Goal: Task Accomplishment & Management: Use online tool/utility

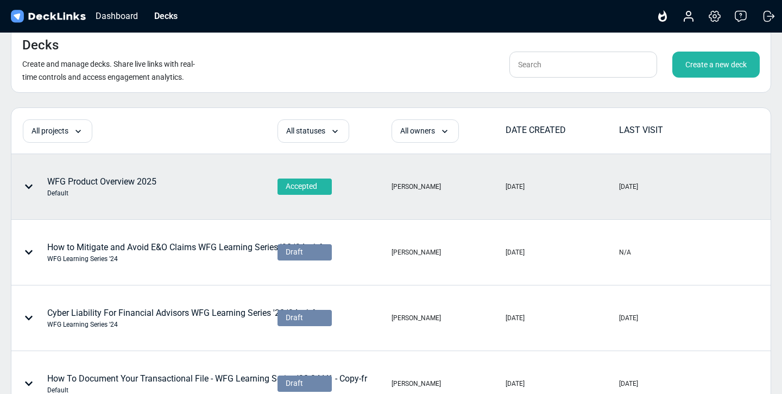
click at [190, 180] on div "WFG Product Overview 2025 Default" at bounding box center [111, 187] width 198 height 33
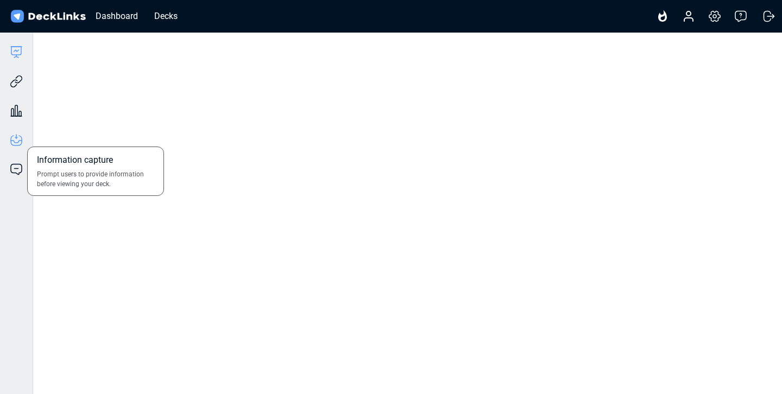
click at [17, 146] on icon at bounding box center [16, 140] width 13 height 13
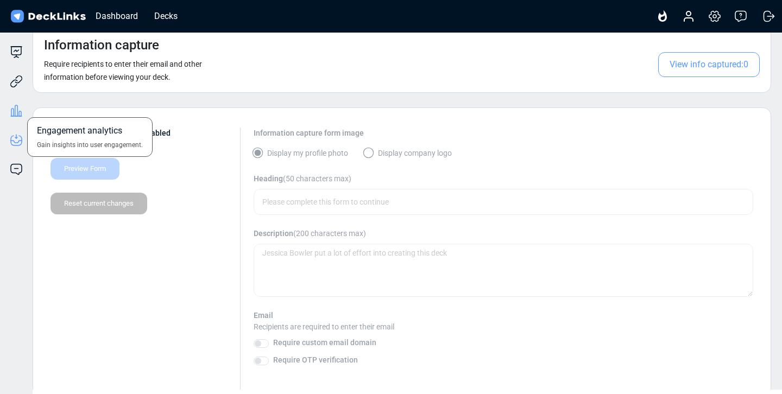
click at [21, 109] on icon at bounding box center [16, 110] width 13 height 13
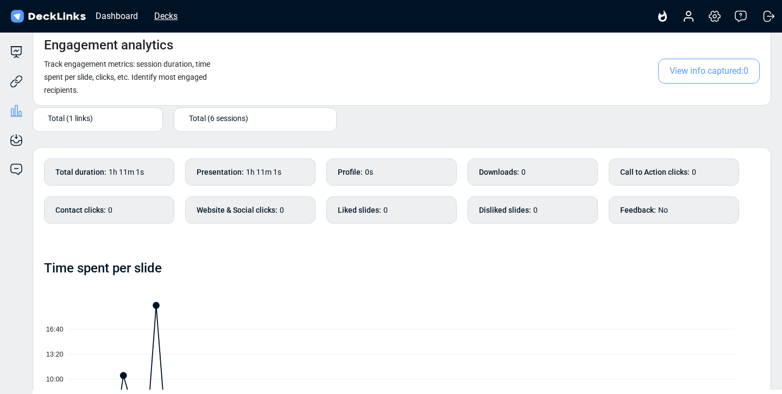
click at [172, 18] on div "Decks" at bounding box center [166, 16] width 34 height 14
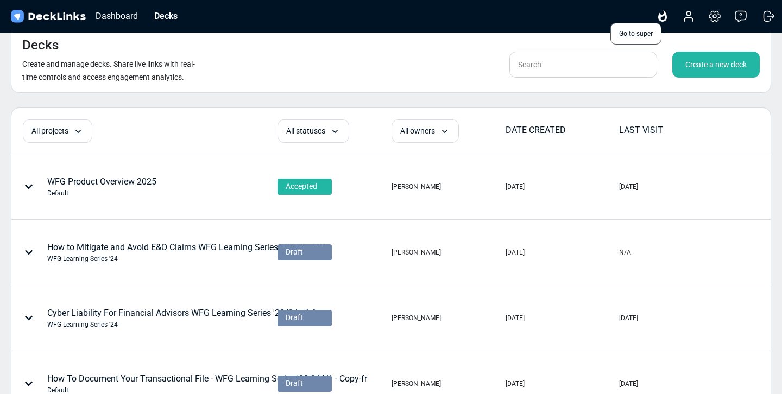
click at [665, 15] on icon at bounding box center [663, 15] width 9 height 11
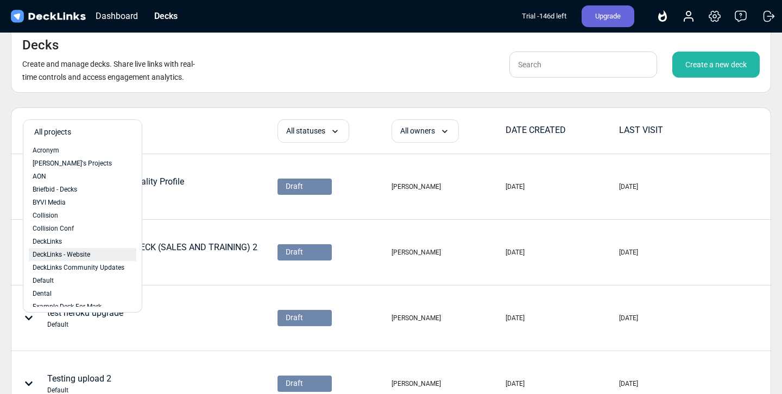
click at [85, 253] on span "DeckLinks - Website" at bounding box center [62, 255] width 58 height 10
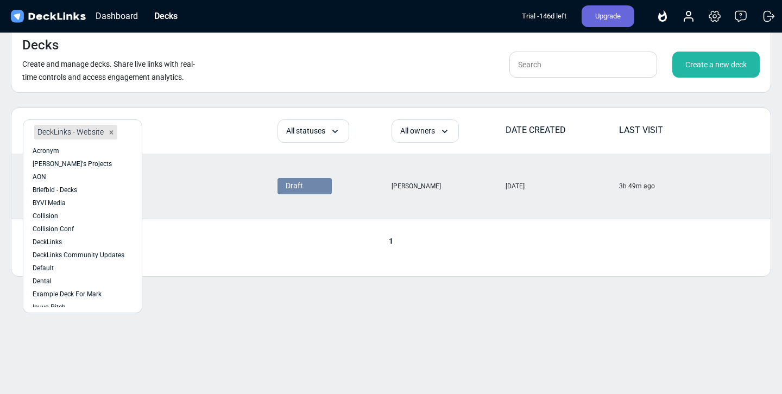
click at [217, 174] on div "General Deck DeckLinks - Website" at bounding box center [144, 186] width 265 height 64
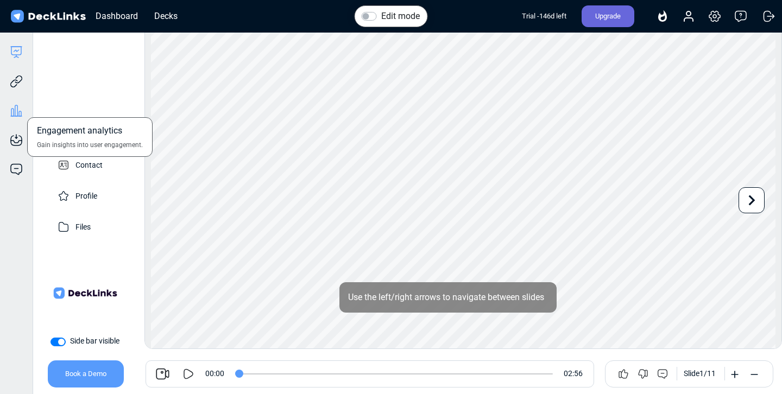
click at [17, 105] on icon at bounding box center [16, 110] width 3 height 11
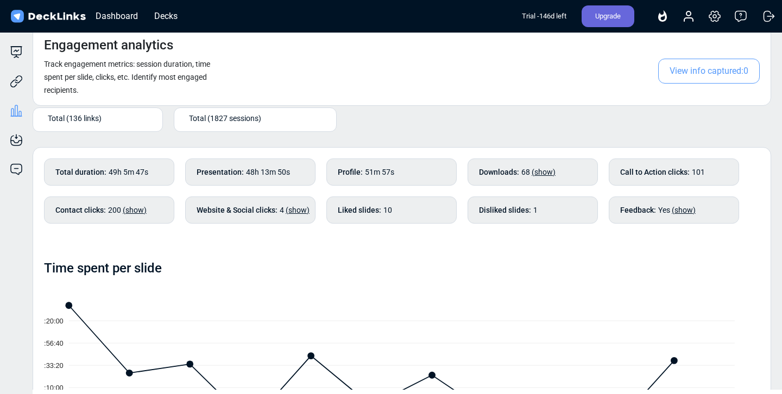
click at [234, 123] on span "Total (1827 sessions)" at bounding box center [225, 117] width 72 height 11
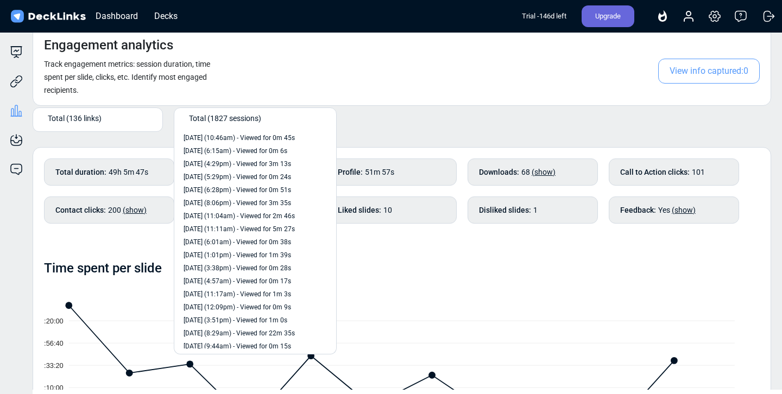
click at [113, 117] on div "Total (136 links)" at bounding box center [100, 117] width 105 height 11
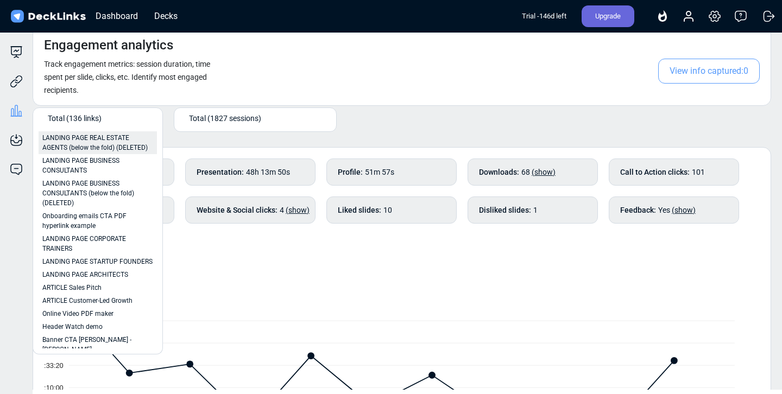
click at [126, 147] on span "LANDING PAGE REAL ESTATE AGENTS (below the fold) (DELETED)" at bounding box center [97, 143] width 111 height 20
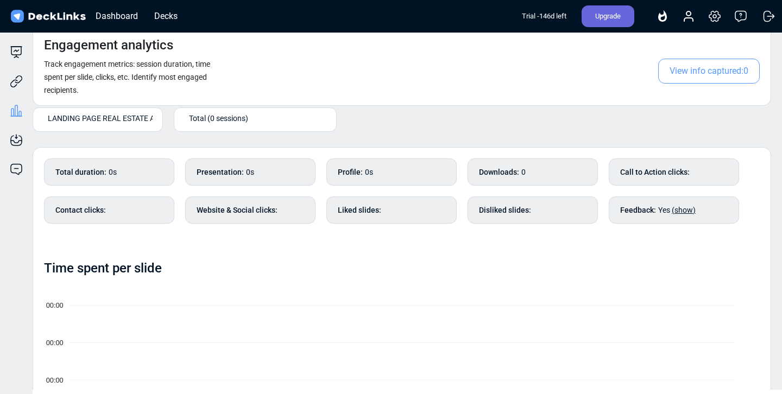
click at [119, 108] on div "LANDING PAGE REAL ESTATE AGENTS (below the fold) (DELETED)" at bounding box center [98, 120] width 130 height 24
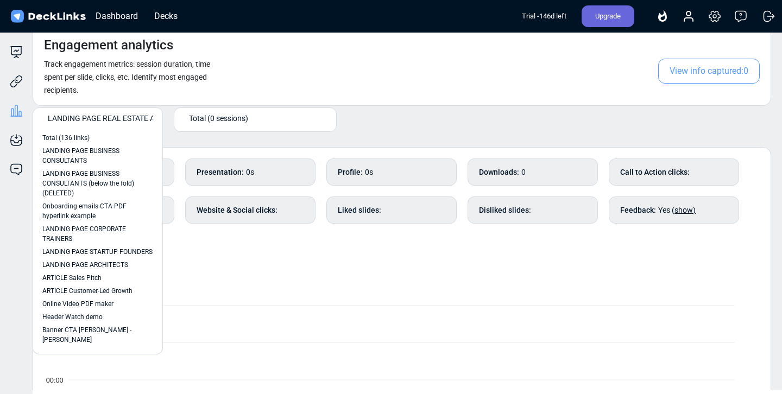
click at [119, 118] on span "LANDING PAGE REAL ESTATE AGENTS (below the fold) (DELETED)" at bounding box center [160, 117] width 224 height 11
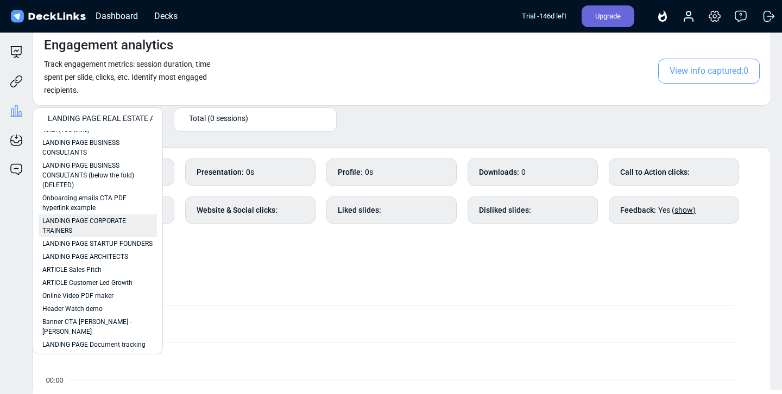
click at [112, 223] on span "LANDING PAGE CORPORATE TRAINERS" at bounding box center [97, 226] width 111 height 20
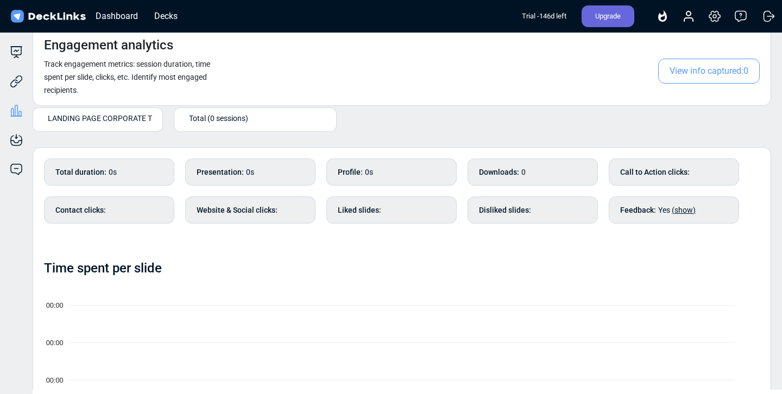
click at [103, 123] on span "LANDING PAGE CORPORATE TRAINERS" at bounding box center [115, 117] width 135 height 11
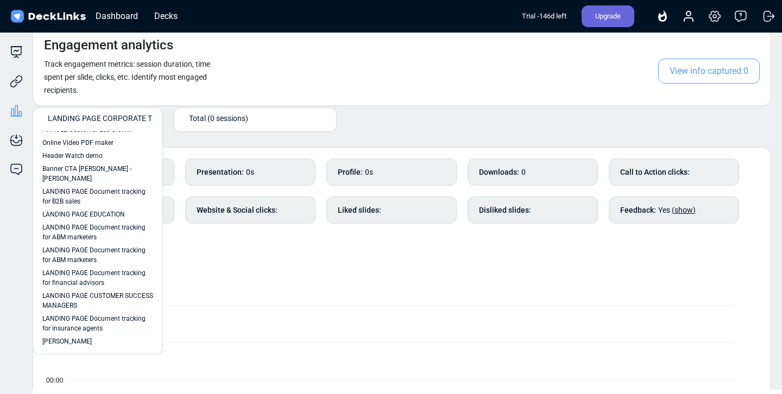
scroll to position [231, 0]
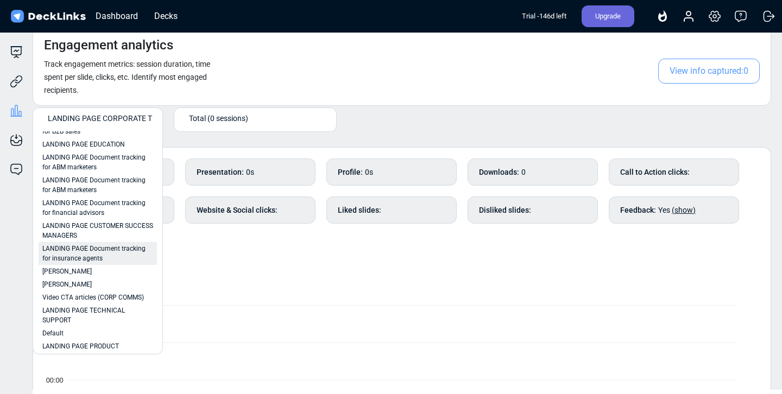
click at [125, 252] on span "LANDING PAGE Document tracking for insurance agents" at bounding box center [97, 254] width 111 height 20
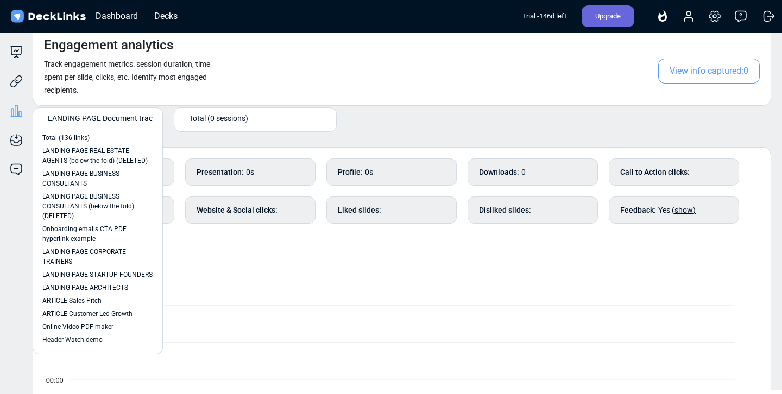
click at [113, 128] on div "LANDING PAGE Document tracking for insurance agents" at bounding box center [98, 120] width 109 height 18
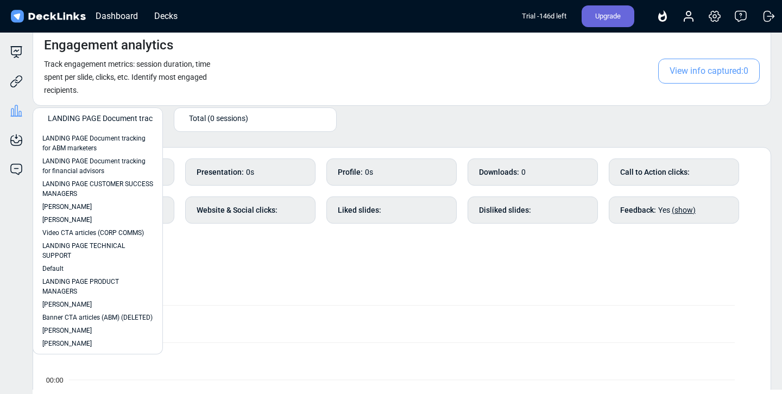
scroll to position [300, 0]
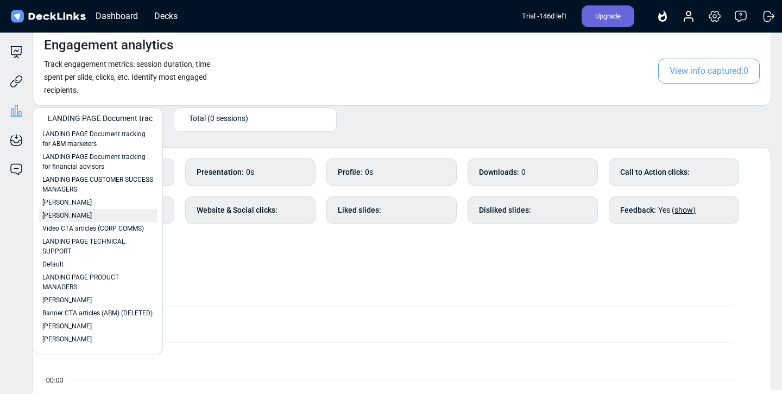
click at [110, 215] on div "Lidia" at bounding box center [97, 216] width 111 height 10
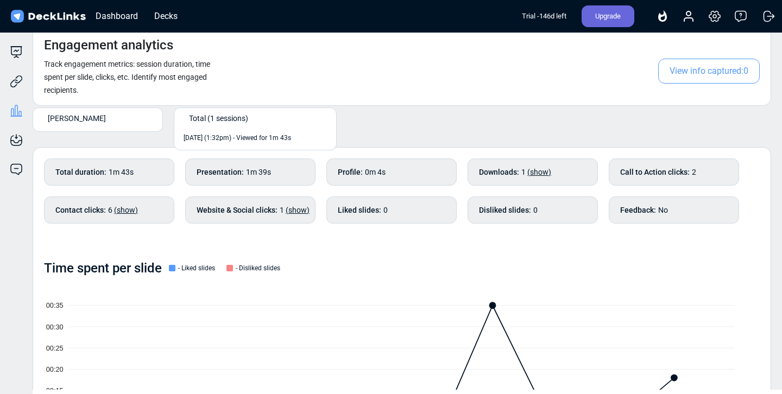
click at [239, 118] on span "Total (1 sessions)" at bounding box center [218, 117] width 59 height 11
click at [256, 137] on span "Apr 26th (1:32pm) - Viewed for 1m 43s" at bounding box center [238, 138] width 108 height 10
click at [299, 117] on span "Apr 26th (1:32pm) - Viewed for 1m 43s" at bounding box center [250, 117] width 123 height 11
click at [229, 136] on span "Total (1 sessions)" at bounding box center [210, 138] width 52 height 10
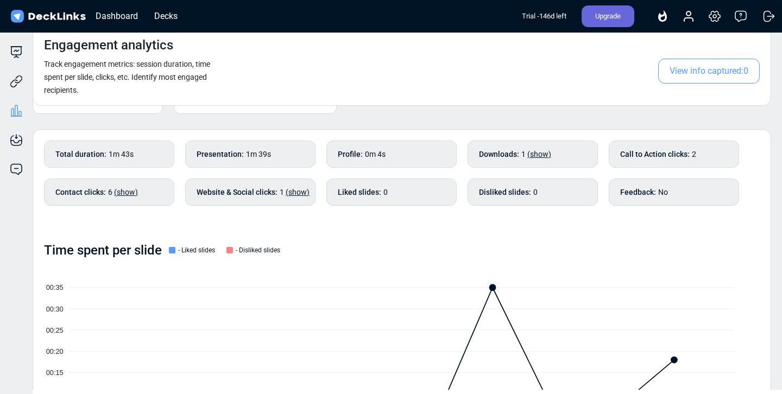
scroll to position [0, 0]
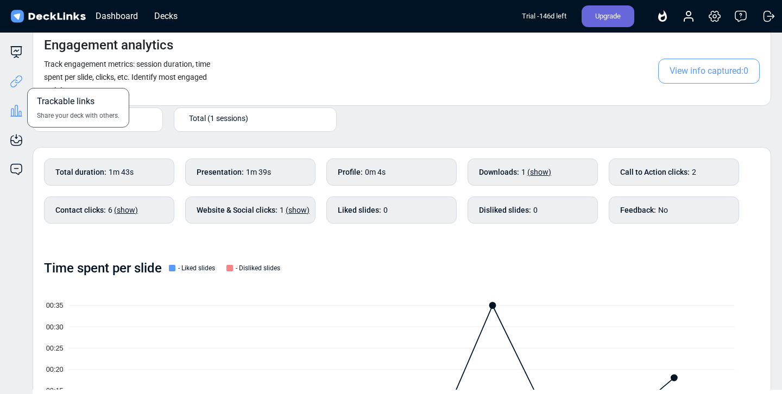
click at [15, 81] on icon at bounding box center [16, 81] width 13 height 13
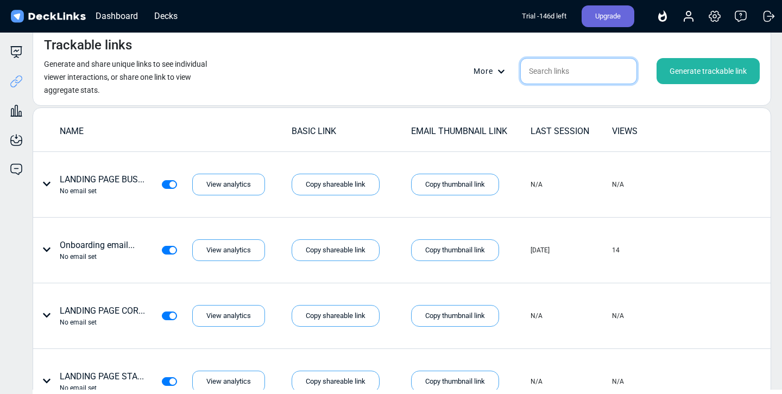
click at [579, 70] on input "text" at bounding box center [579, 71] width 117 height 26
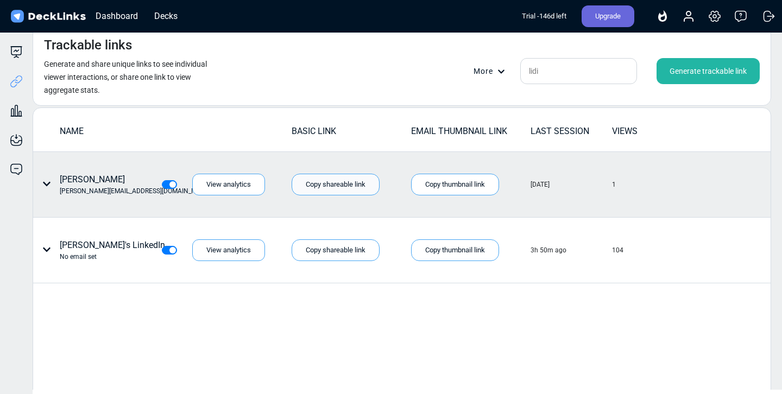
click at [318, 181] on div "Copy shareable link" at bounding box center [336, 185] width 88 height 22
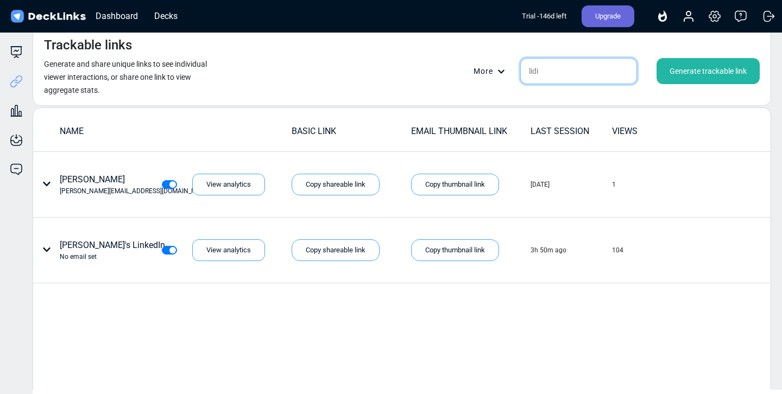
click at [540, 73] on input "lidi" at bounding box center [579, 71] width 117 height 26
paste input "https://my.decklinks.com/decklinks/shared/V53PLhnd63ne"
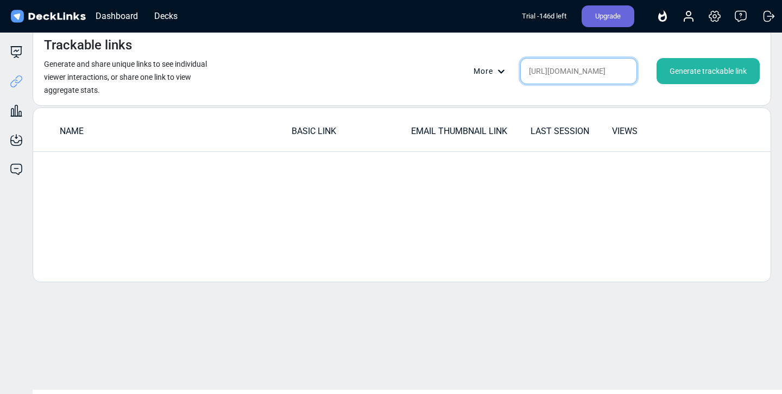
type input "lidi"
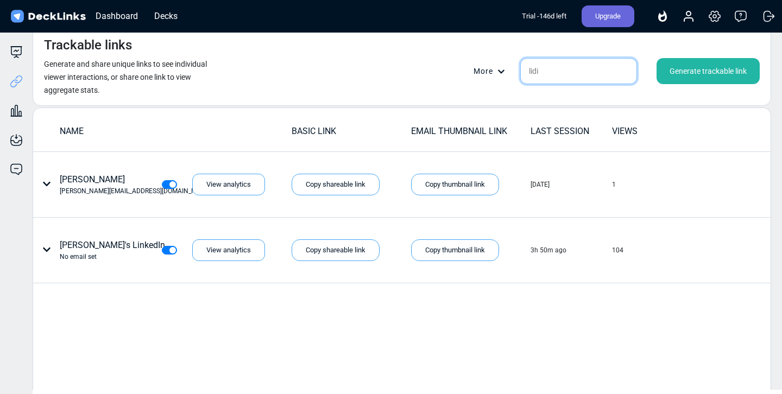
scroll to position [0, 0]
click at [384, 90] on div "Trackable links Generate and share unique links to see individual viewer intera…" at bounding box center [402, 66] width 739 height 80
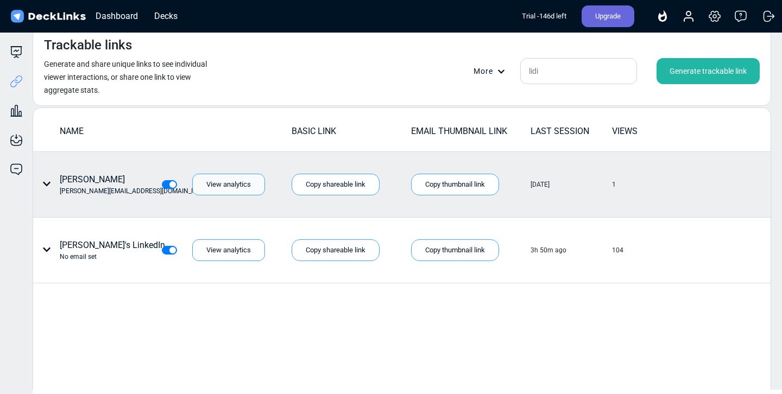
click at [237, 186] on div "View analytics" at bounding box center [228, 185] width 73 height 22
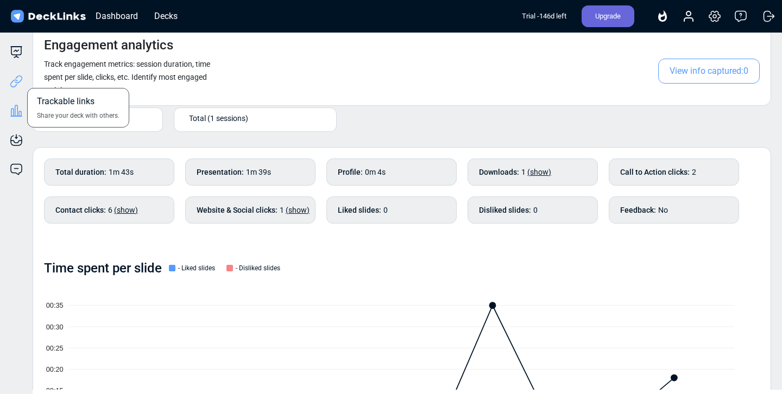
click at [14, 83] on icon at bounding box center [16, 81] width 13 height 13
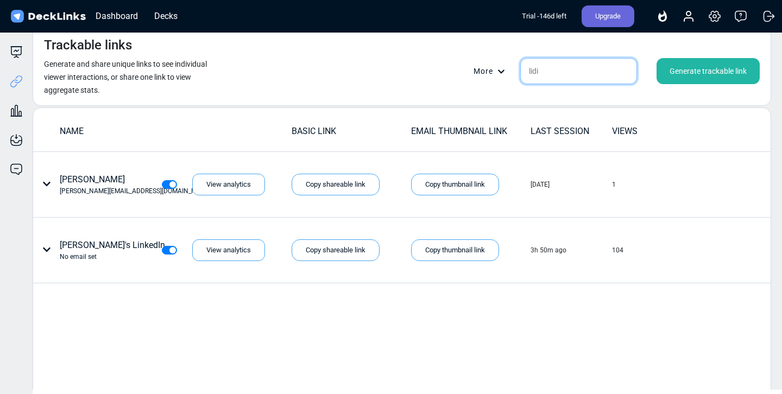
click at [550, 71] on input "lidi" at bounding box center [579, 71] width 117 height 26
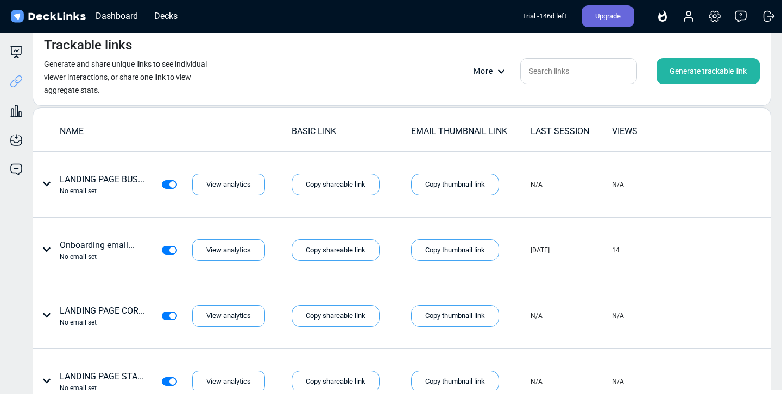
click at [336, 57] on div "Trackable links Generate and share unique links to see individual viewer intera…" at bounding box center [402, 66] width 739 height 80
click at [20, 133] on div "Information capture Prompt users to provide information before viewing your dec…" at bounding box center [16, 131] width 33 height 29
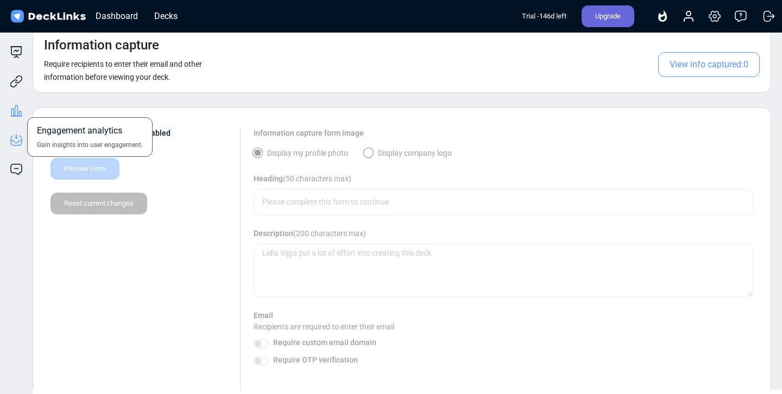
click at [16, 112] on icon at bounding box center [16, 110] width 13 height 13
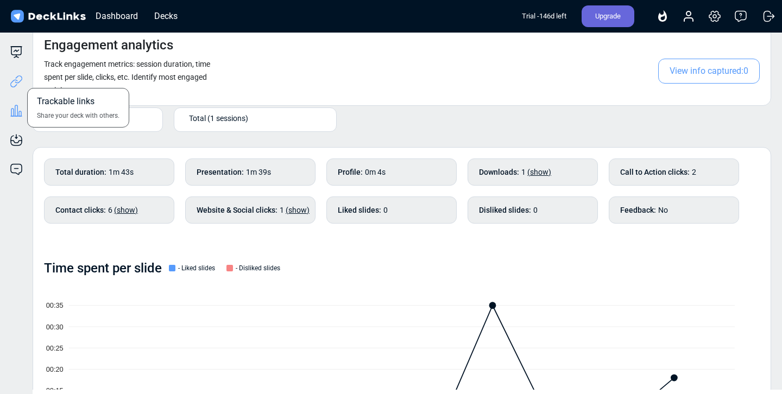
click at [15, 82] on icon at bounding box center [19, 80] width 8 height 8
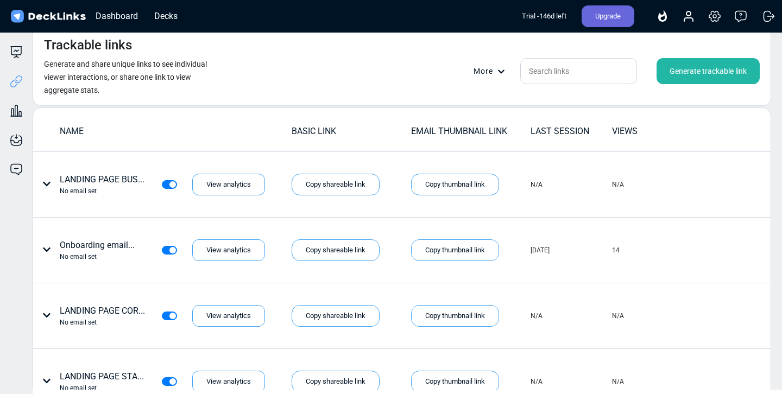
click at [713, 76] on div "Generate trackable link" at bounding box center [708, 71] width 103 height 26
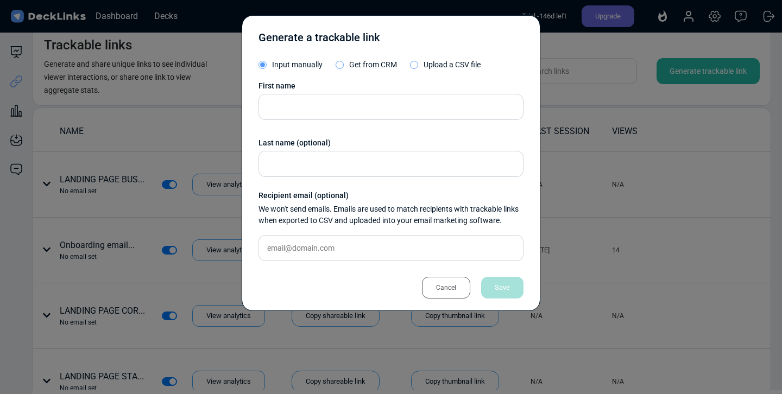
click at [448, 62] on span "Upload a CSV file" at bounding box center [452, 64] width 57 height 9
click at [0, 0] on input "Upload a CSV file" at bounding box center [0, 0] width 0 height 0
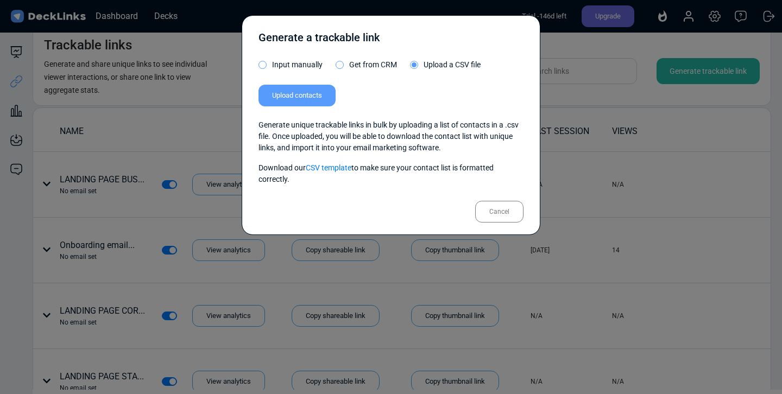
click at [496, 211] on div "Cancel" at bounding box center [499, 212] width 48 height 22
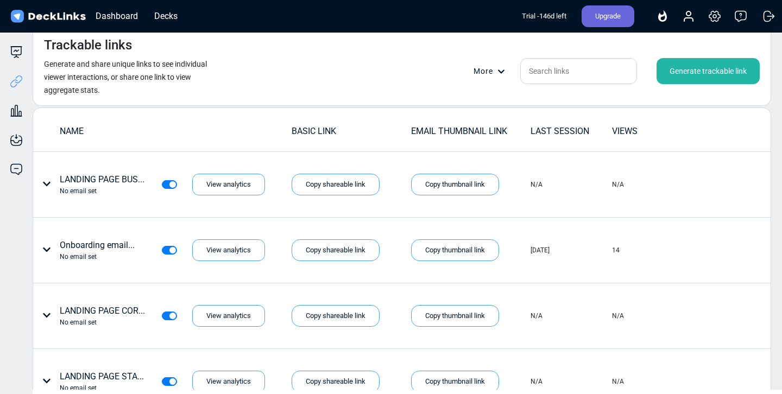
click at [489, 66] on div "More" at bounding box center [493, 71] width 38 height 11
click at [424, 73] on div at bounding box center [391, 197] width 782 height 394
click at [13, 55] on icon at bounding box center [16, 51] width 10 height 8
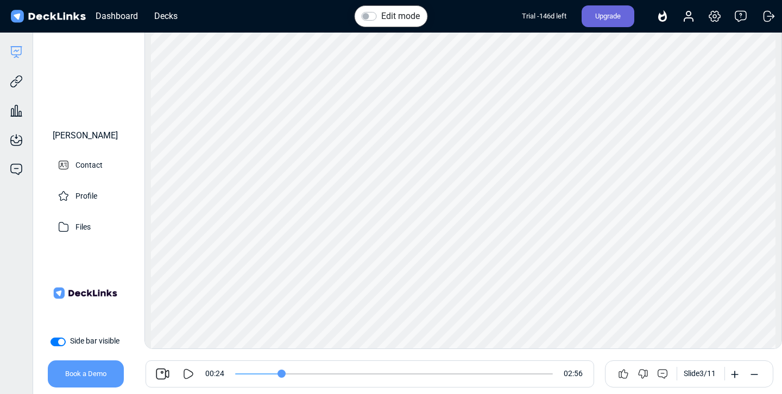
type input "24"
